Goal: Task Accomplishment & Management: Manage account settings

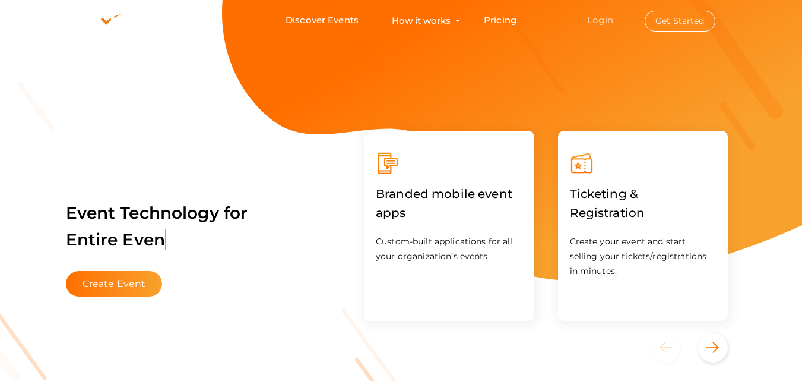
click at [593, 23] on link "Login" at bounding box center [600, 19] width 26 height 11
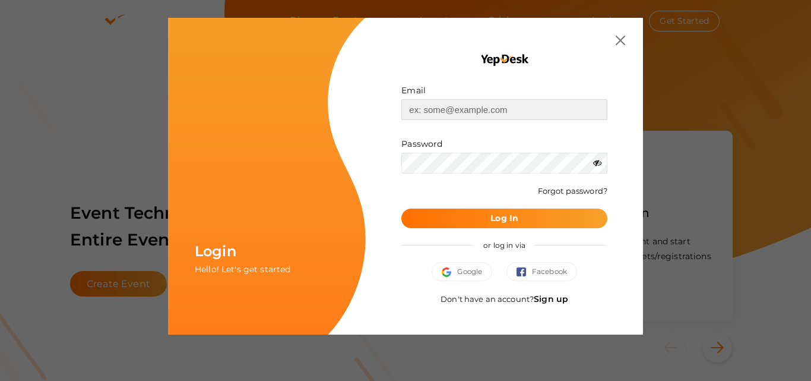
click at [443, 109] on input "text" at bounding box center [505, 109] width 206 height 21
type input "[EMAIL_ADDRESS][DOMAIN_NAME]"
click at [505, 219] on b "Log In" at bounding box center [505, 218] width 28 height 11
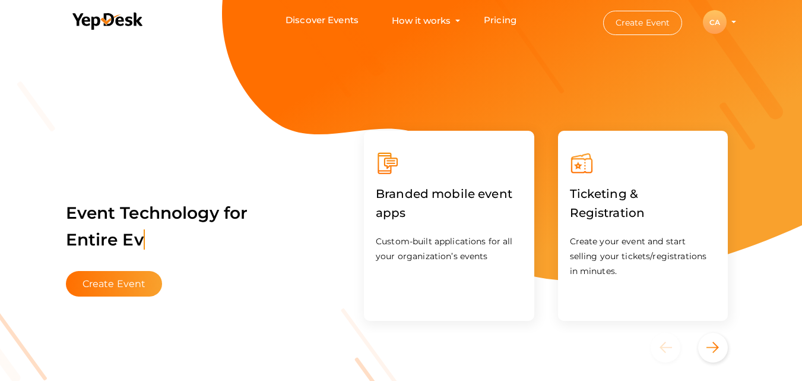
click at [721, 20] on div "CA" at bounding box center [715, 22] width 24 height 24
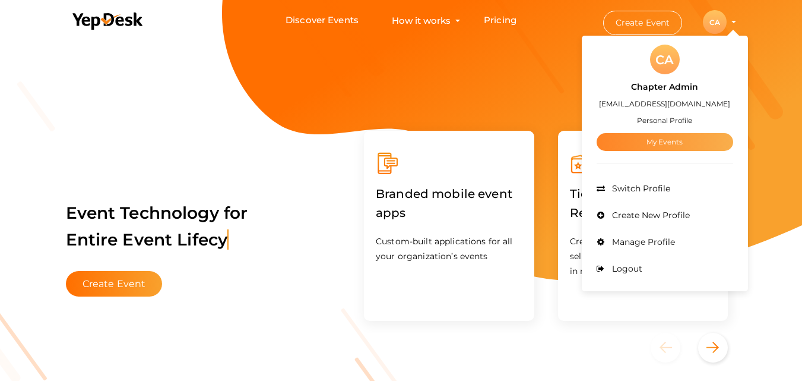
click at [656, 141] on link "My Events" at bounding box center [665, 142] width 137 height 18
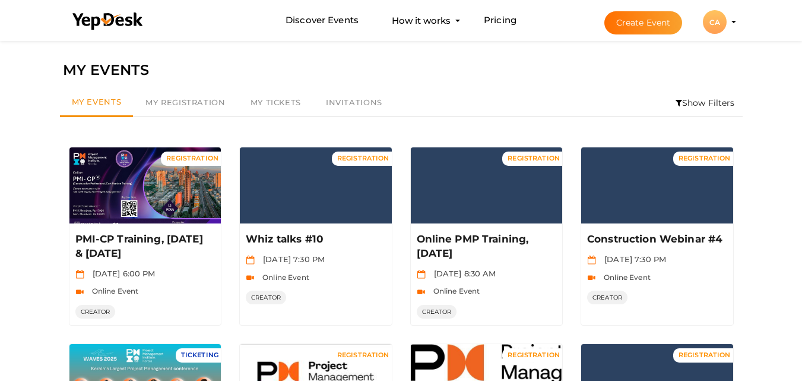
scroll to position [333, 0]
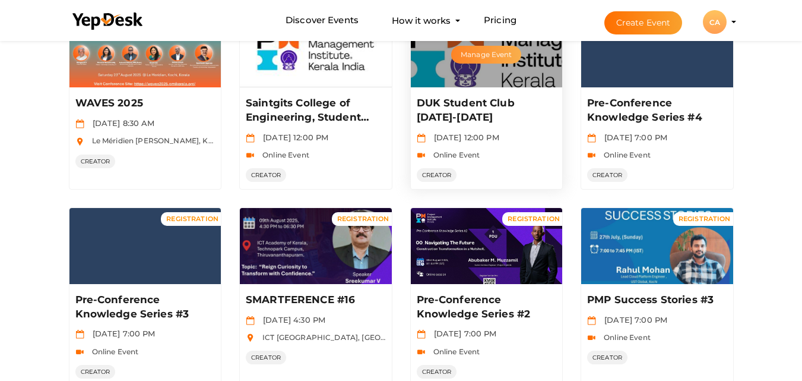
click at [486, 54] on button "Manage Event" at bounding box center [486, 55] width 70 height 18
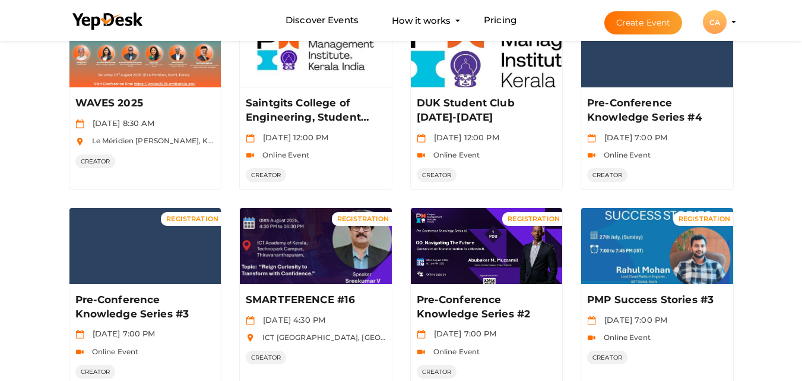
scroll to position [0, 0]
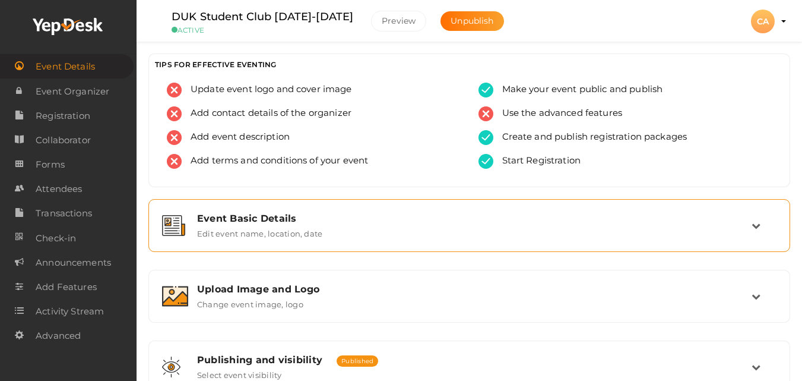
click at [282, 219] on div "Event Basic Details" at bounding box center [474, 218] width 555 height 11
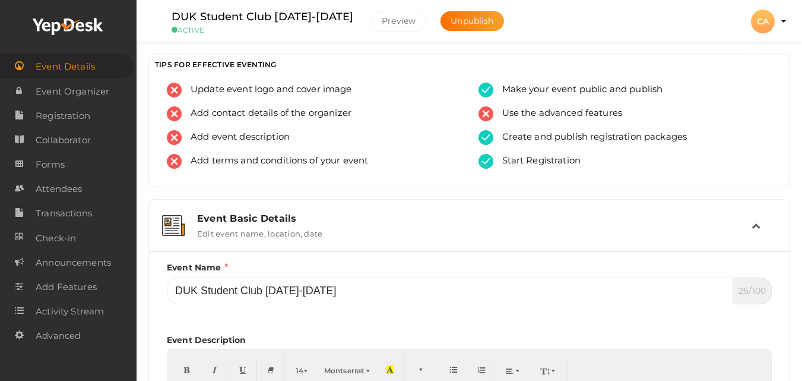
scroll to position [333, 0]
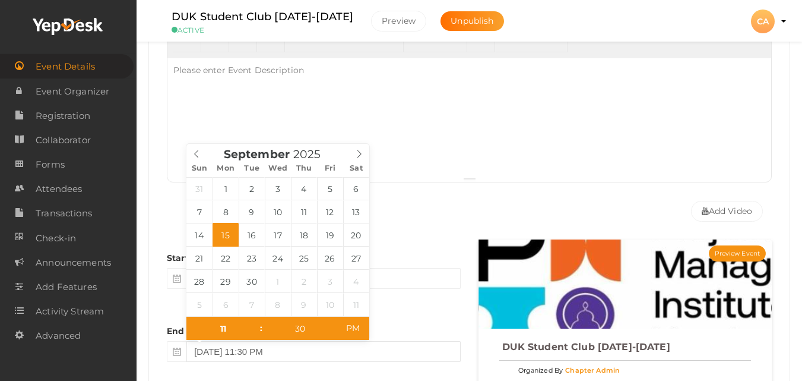
click at [312, 356] on input "September 15, 2025 11:30 PM" at bounding box center [324, 351] width 274 height 21
type input "September 30, 2025 11:30 PM"
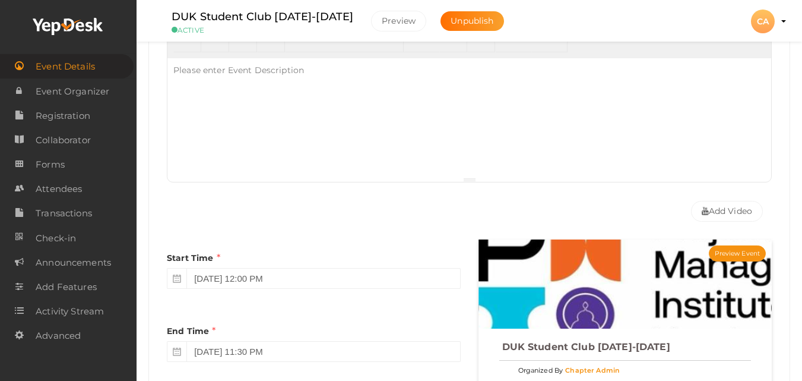
click at [477, 364] on div "Preview Event DUK Student Club 2025-2026 Organized By Chapter Admin Online Even…" at bounding box center [626, 387] width 312 height 297
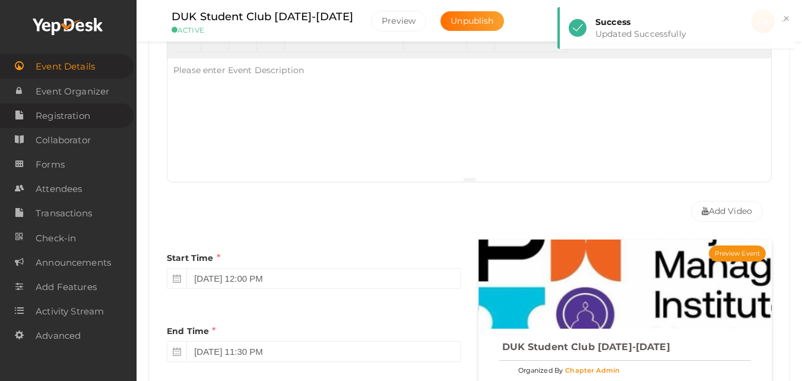
click at [49, 115] on span "Registration" at bounding box center [63, 116] width 55 height 24
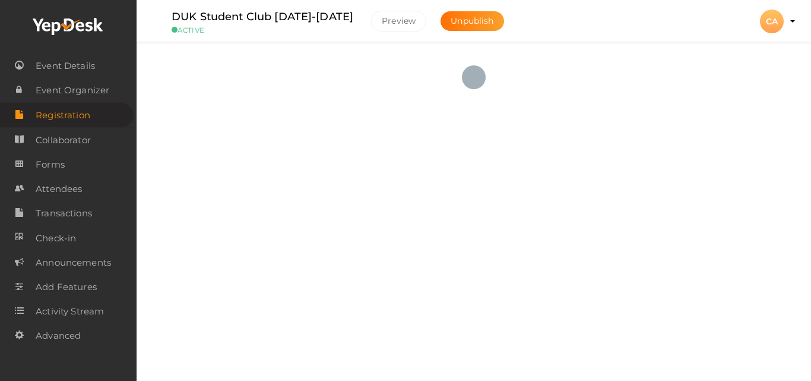
checkbox input "true"
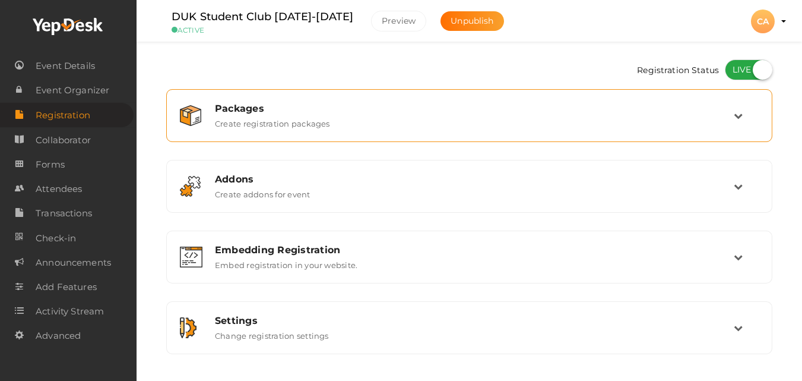
click at [416, 130] on div "Packages Create registration packages" at bounding box center [469, 116] width 593 height 40
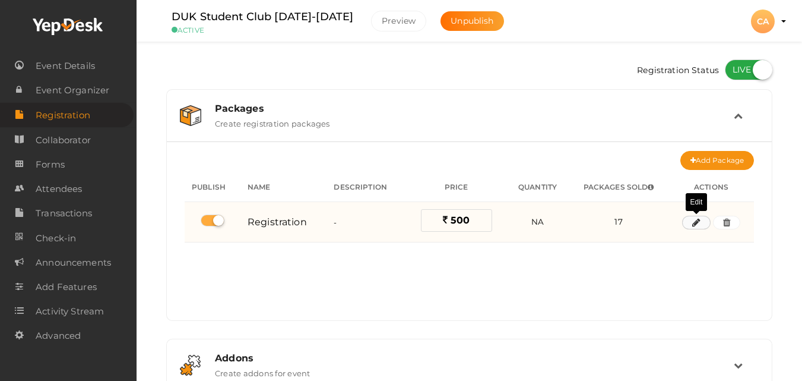
click at [702, 226] on button "button" at bounding box center [696, 223] width 29 height 14
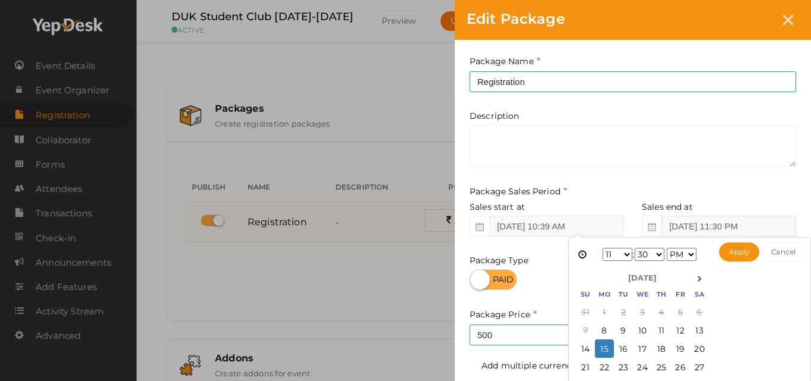
click at [702, 226] on input "Sep 15, 2025 11:30 PM" at bounding box center [729, 226] width 135 height 21
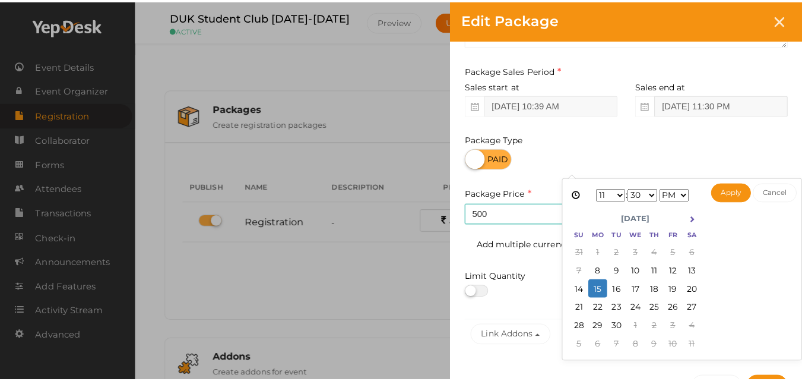
scroll to position [143, 0]
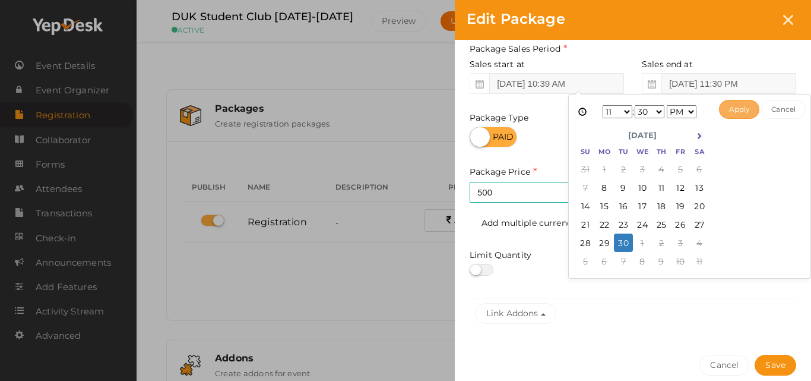
click at [735, 112] on button "Apply" at bounding box center [739, 109] width 41 height 19
type input "Sep 30, 2025 11:30 PM"
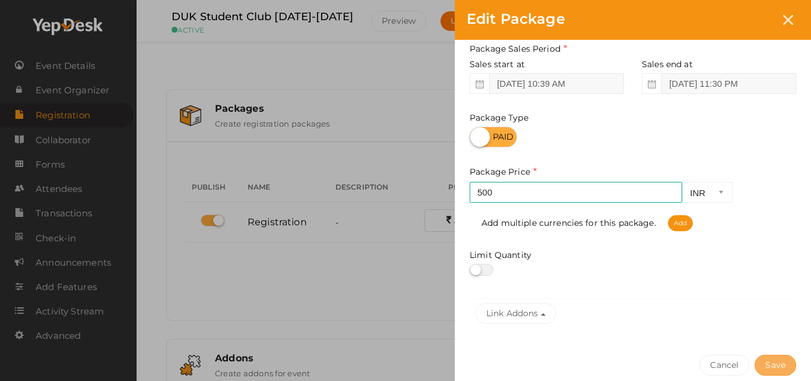
click at [782, 368] on button "Save" at bounding box center [776, 365] width 42 height 21
